Goal: Task Accomplishment & Management: Manage account settings

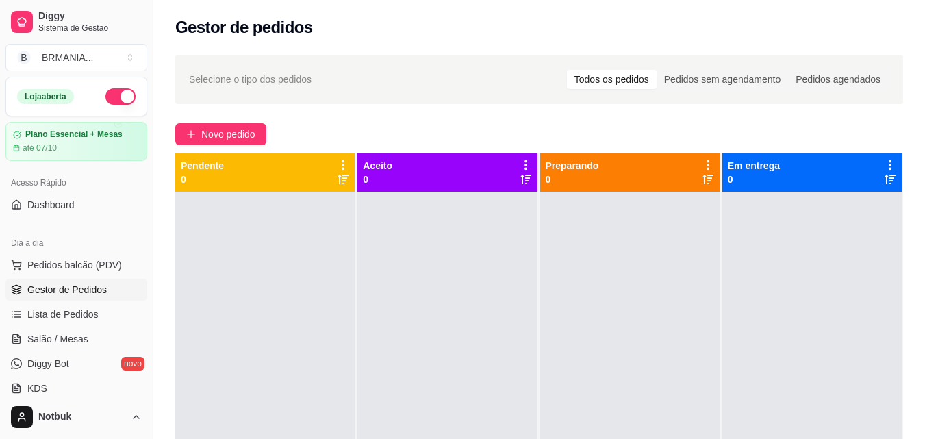
scroll to position [87, 0]
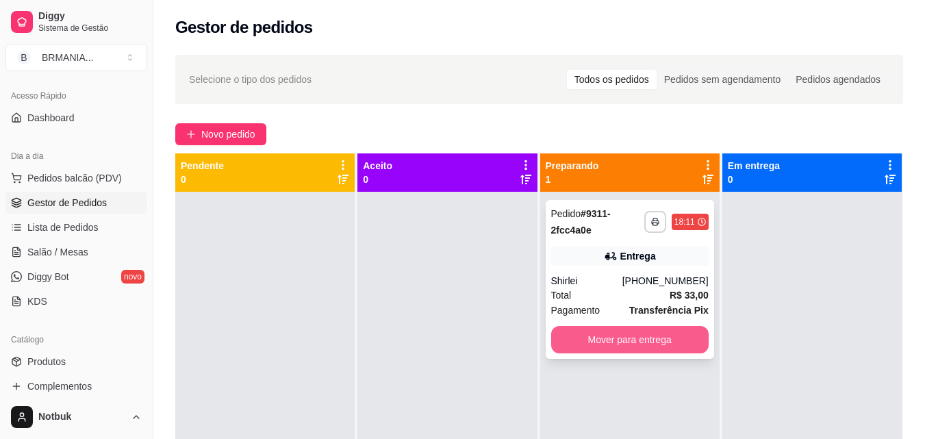
click at [602, 341] on button "Mover para entrega" at bounding box center [629, 339] width 157 height 27
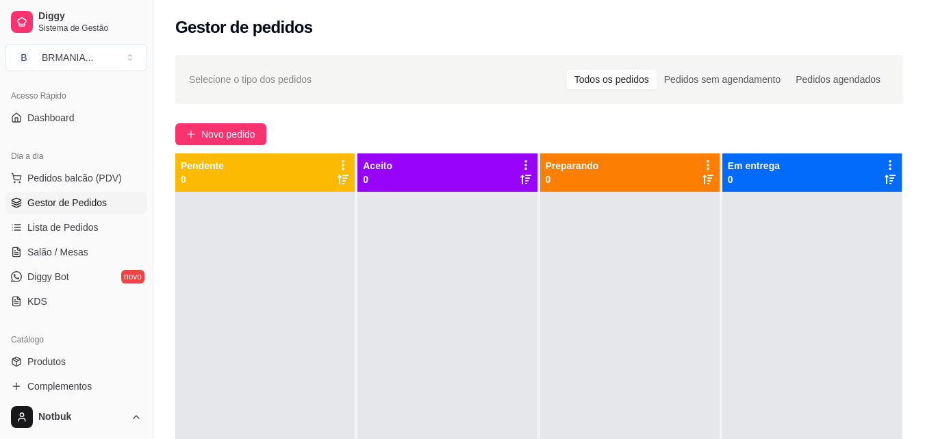
drag, startPoint x: 647, startPoint y: 193, endPoint x: 593, endPoint y: 244, distance: 74.6
click at [647, 193] on div at bounding box center [629, 411] width 179 height 439
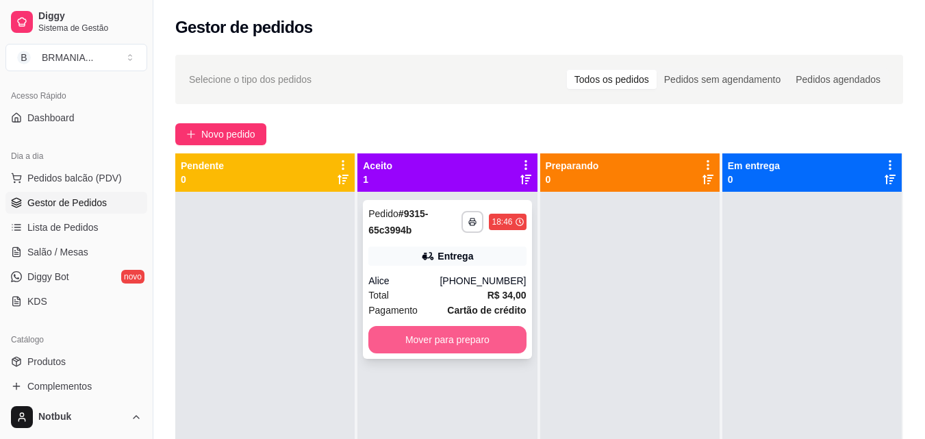
click at [413, 346] on button "Mover para preparo" at bounding box center [446, 339] width 157 height 27
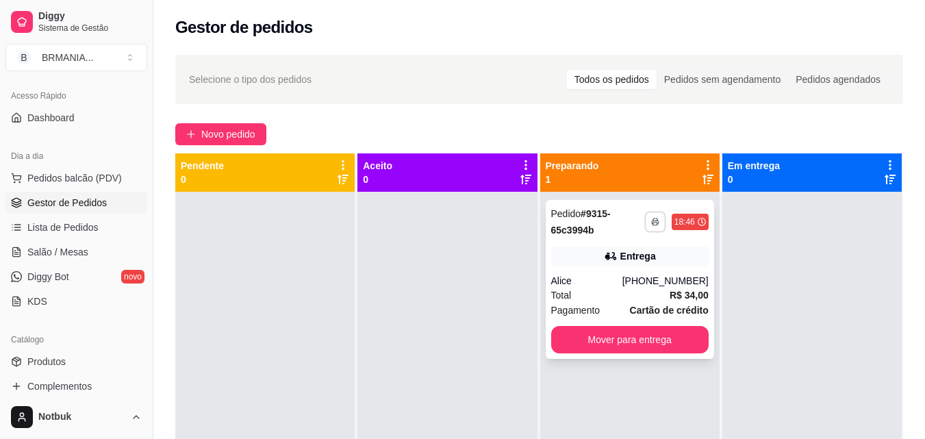
click at [654, 216] on button "button" at bounding box center [654, 221] width 21 height 21
click at [623, 274] on button "IMPRESSORA" at bounding box center [611, 269] width 96 height 21
click at [191, 131] on icon "plus" at bounding box center [190, 134] width 1 height 8
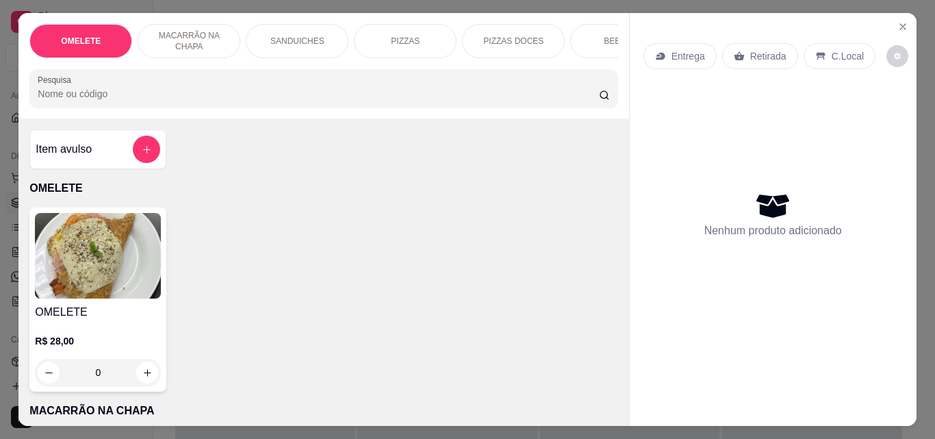
click at [154, 98] on input "Pesquisa" at bounding box center [318, 94] width 561 height 14
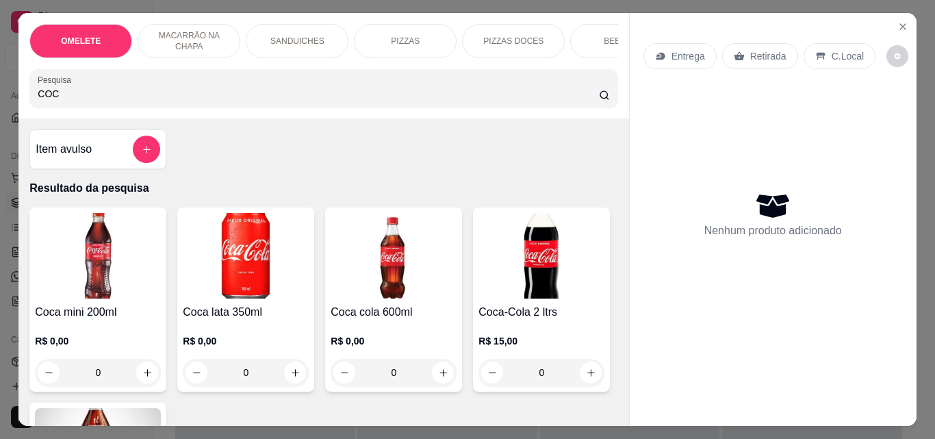
type input "COC"
click at [120, 287] on img at bounding box center [98, 256] width 126 height 86
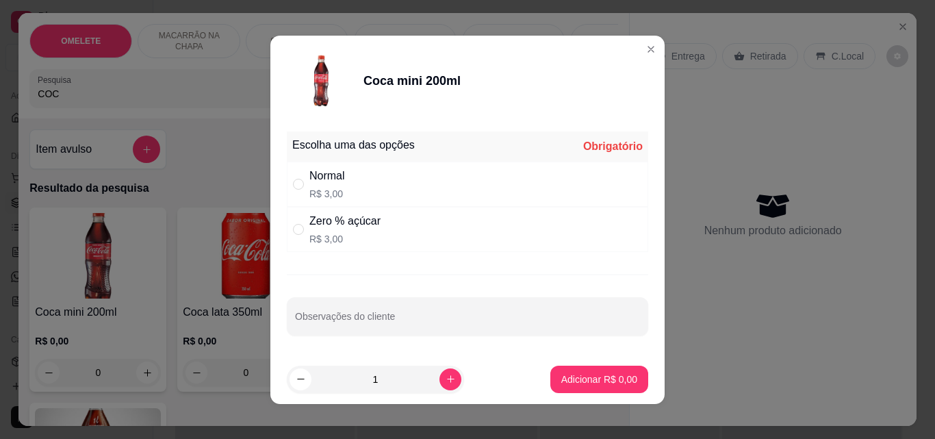
click at [335, 174] on div "Normal" at bounding box center [327, 176] width 36 height 16
radio input "true"
click at [593, 380] on p "Adicionar R$ 3,00" at bounding box center [599, 378] width 74 height 13
type input "1"
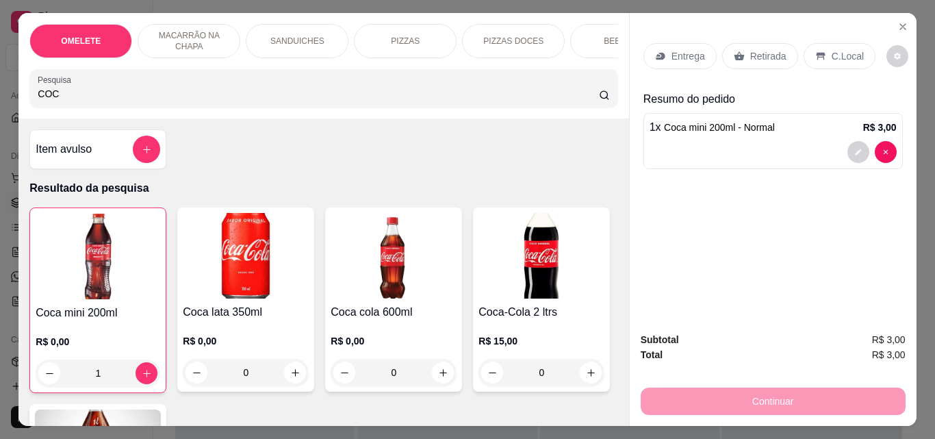
click at [742, 48] on div "Retirada" at bounding box center [760, 56] width 76 height 26
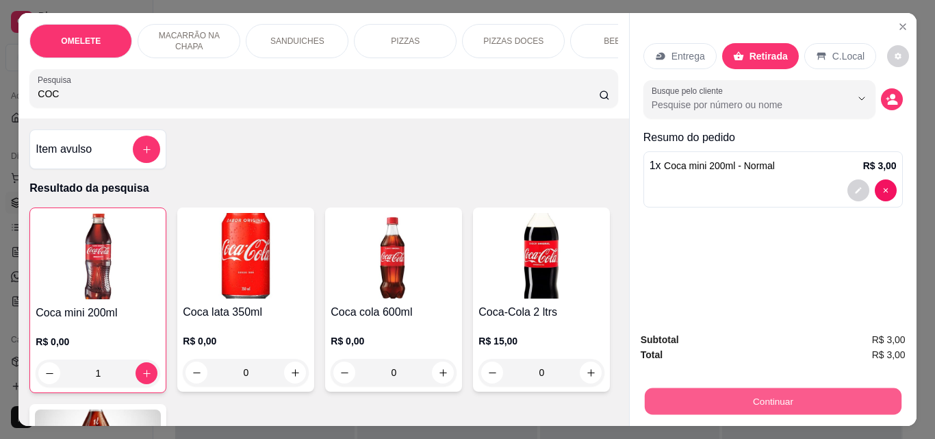
click at [749, 387] on button "Continuar" at bounding box center [772, 400] width 257 height 27
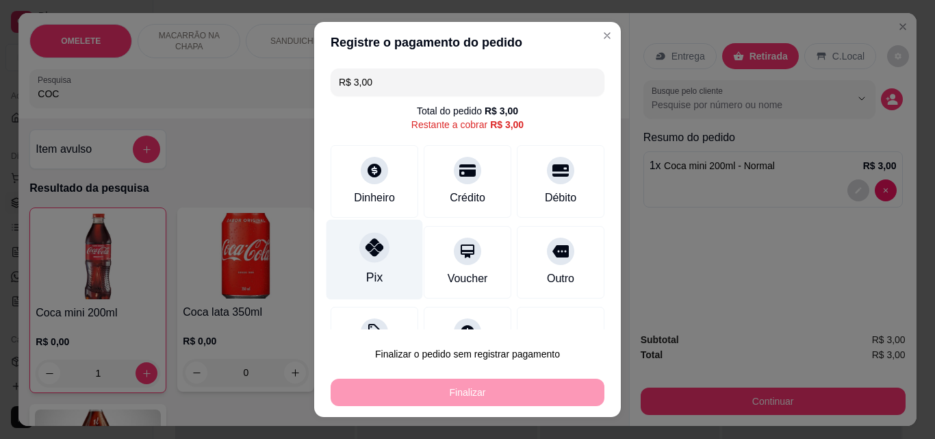
click at [352, 264] on div "Pix" at bounding box center [374, 260] width 96 height 80
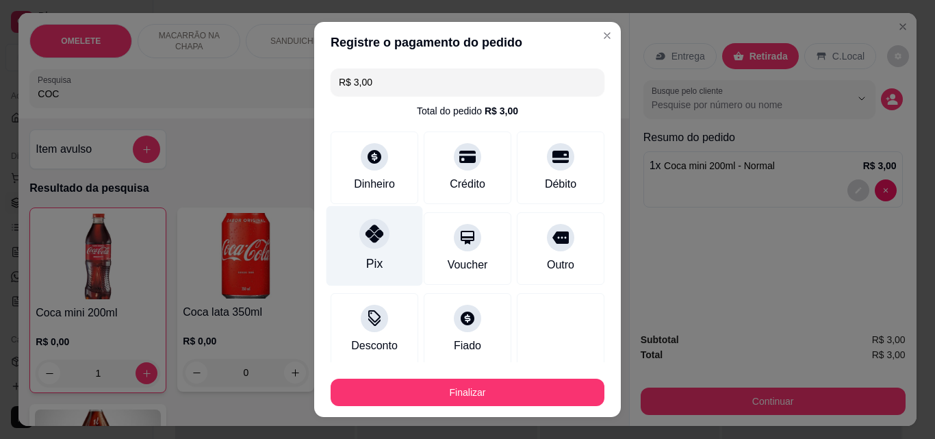
type input "R$ 0,00"
click at [367, 244] on div at bounding box center [374, 233] width 30 height 30
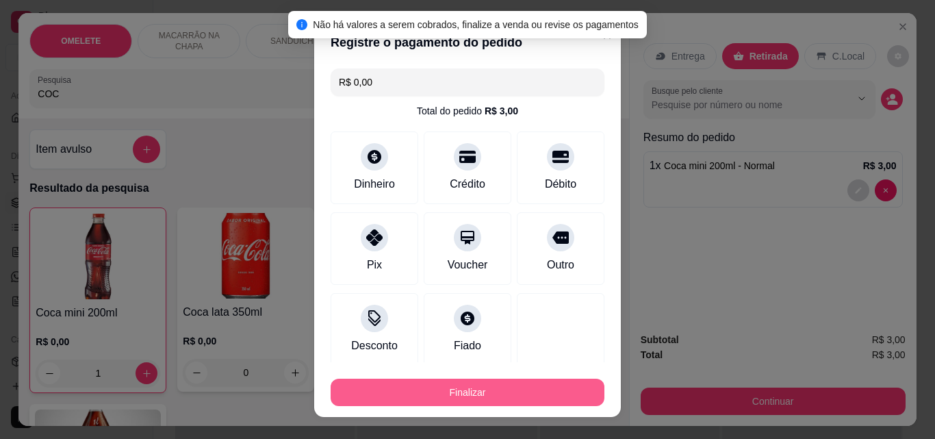
click at [508, 385] on button "Finalizar" at bounding box center [468, 391] width 274 height 27
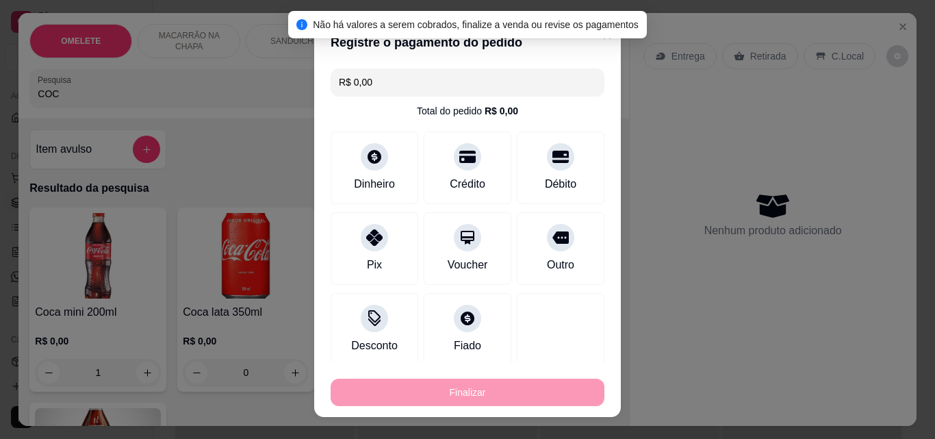
type input "0"
type input "-R$ 3,00"
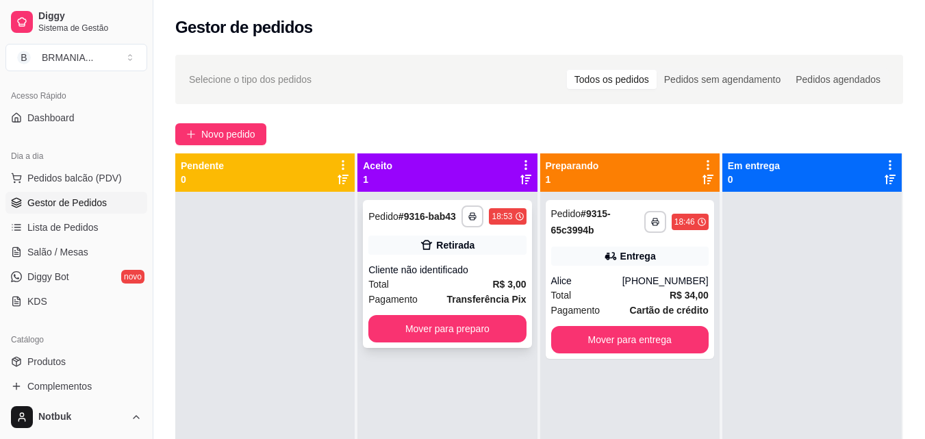
click at [445, 279] on div "Total R$ 3,00" at bounding box center [446, 283] width 157 height 15
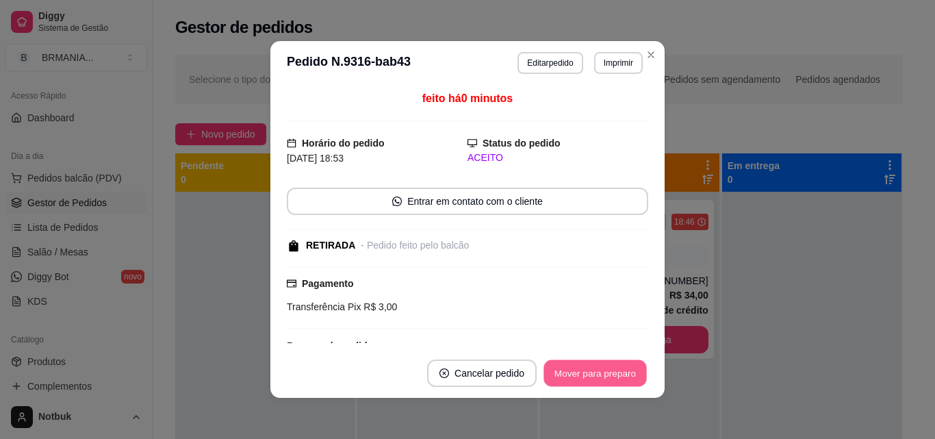
click at [586, 365] on button "Mover para preparo" at bounding box center [594, 373] width 103 height 27
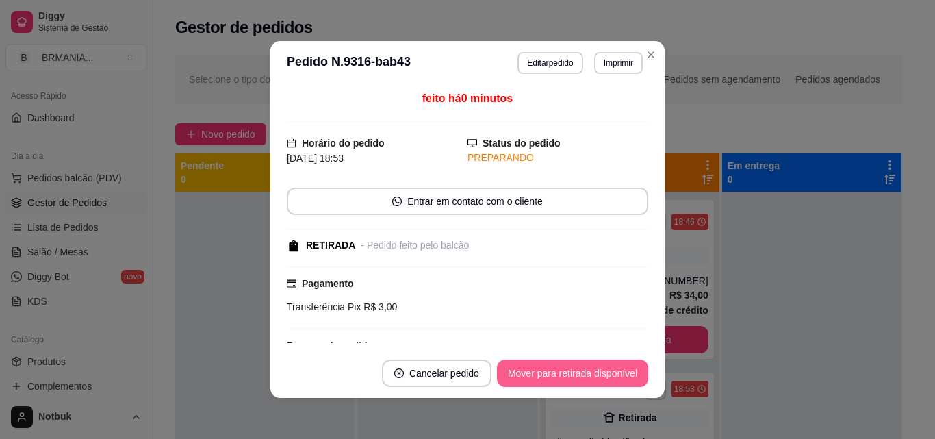
click at [589, 372] on button "Mover para retirada disponível" at bounding box center [572, 372] width 151 height 27
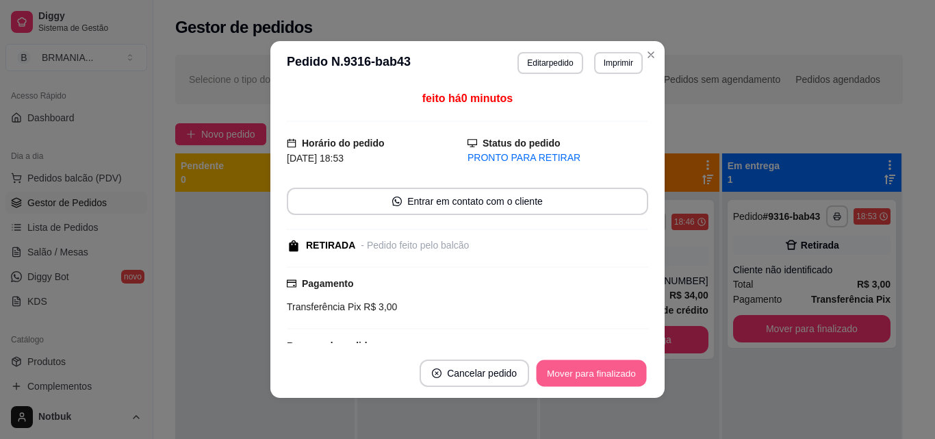
click at [589, 373] on button "Mover para finalizado" at bounding box center [592, 373] width 110 height 27
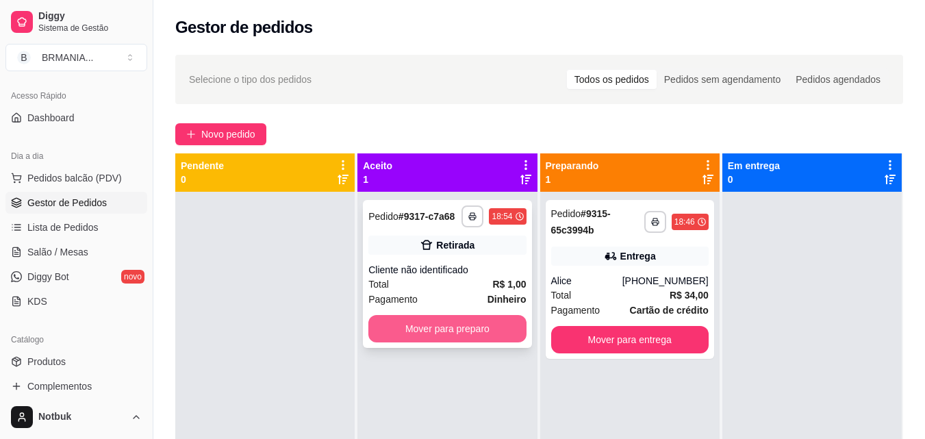
click at [508, 334] on button "Mover para preparo" at bounding box center [446, 328] width 157 height 27
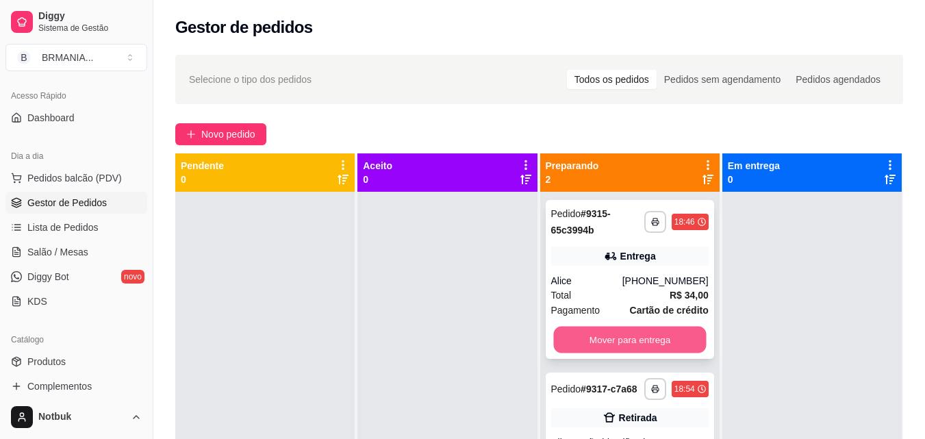
click at [596, 337] on button "Mover para entrega" at bounding box center [629, 339] width 153 height 27
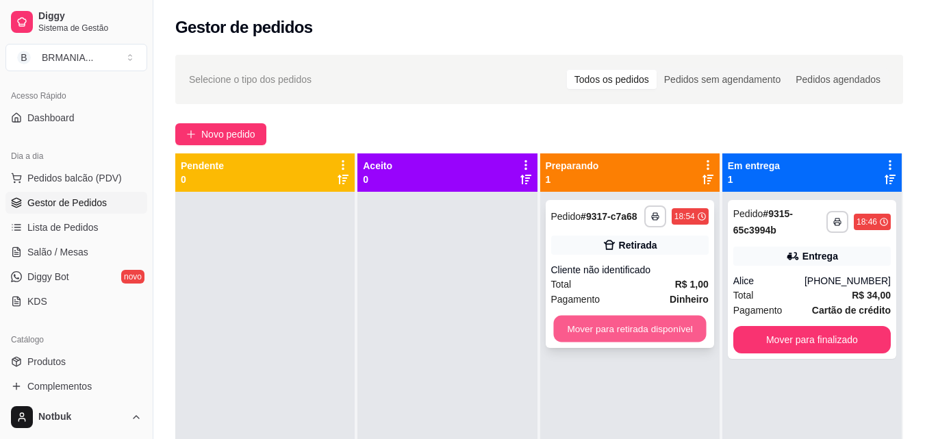
click at [612, 331] on button "Mover para retirada disponível" at bounding box center [629, 328] width 153 height 27
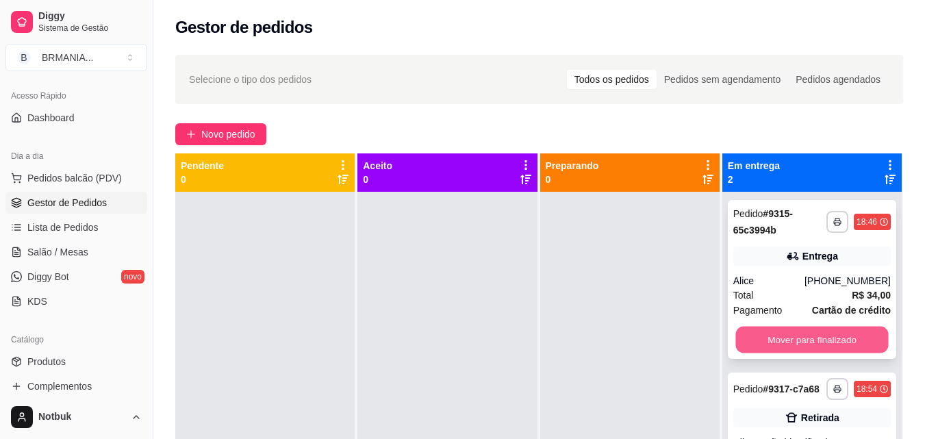
click at [786, 340] on button "Mover para finalizado" at bounding box center [811, 339] width 153 height 27
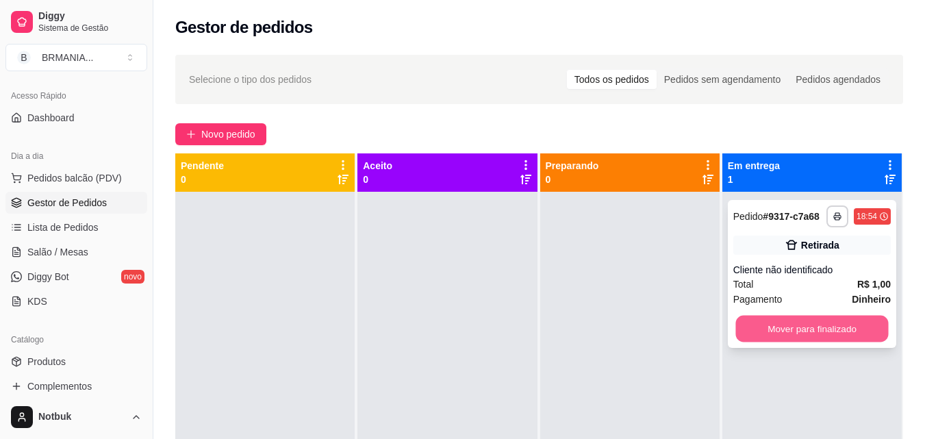
click at [788, 325] on button "Mover para finalizado" at bounding box center [811, 328] width 153 height 27
